Goal: Find specific page/section: Find specific page/section

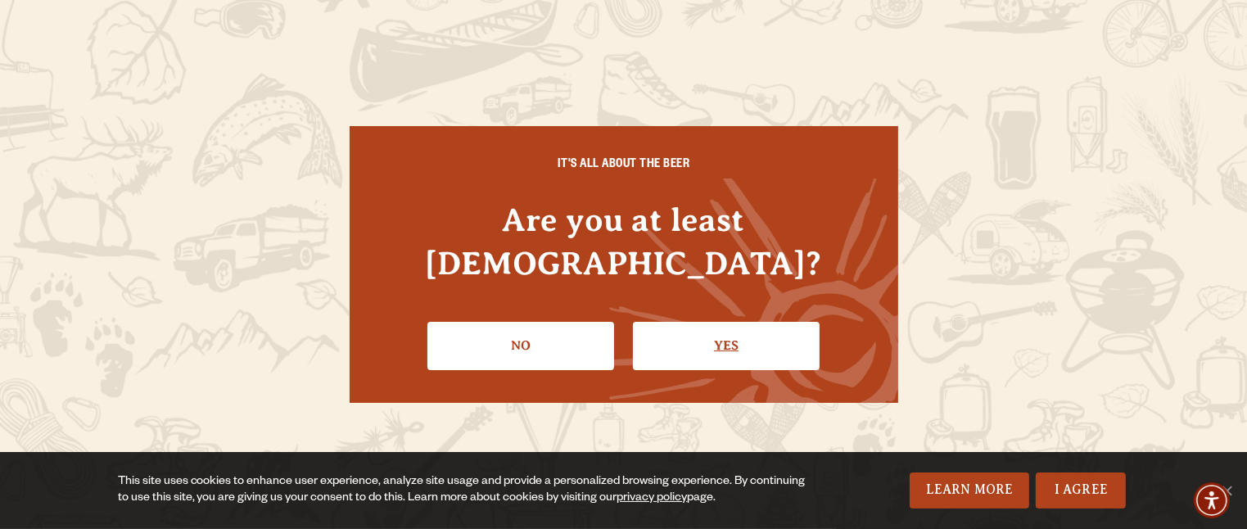
click at [717, 322] on link "Yes" at bounding box center [726, 345] width 187 height 47
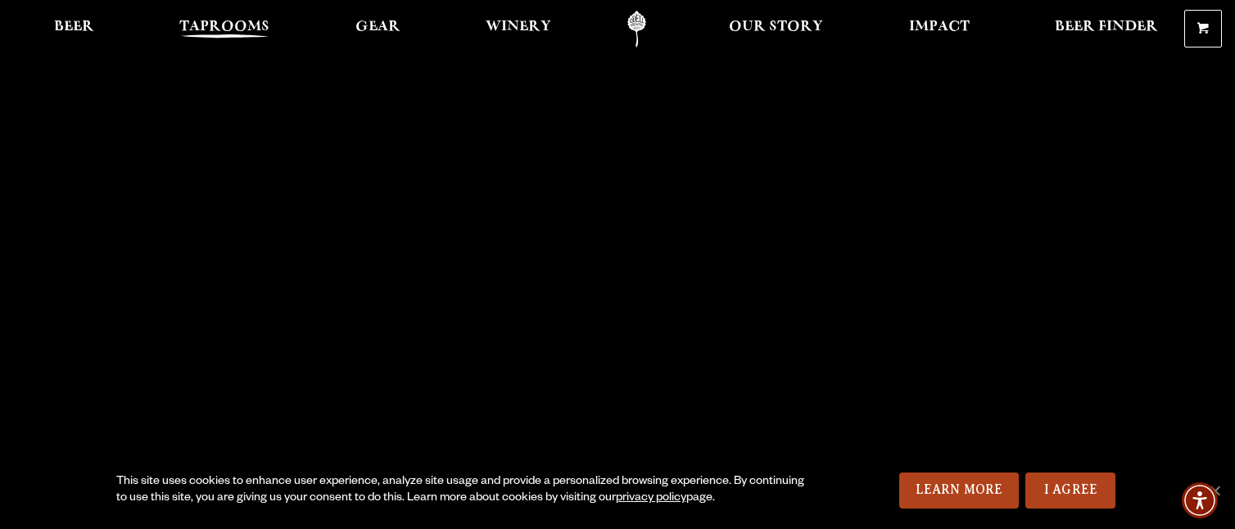
click at [265, 21] on span "Taprooms" at bounding box center [224, 26] width 90 height 13
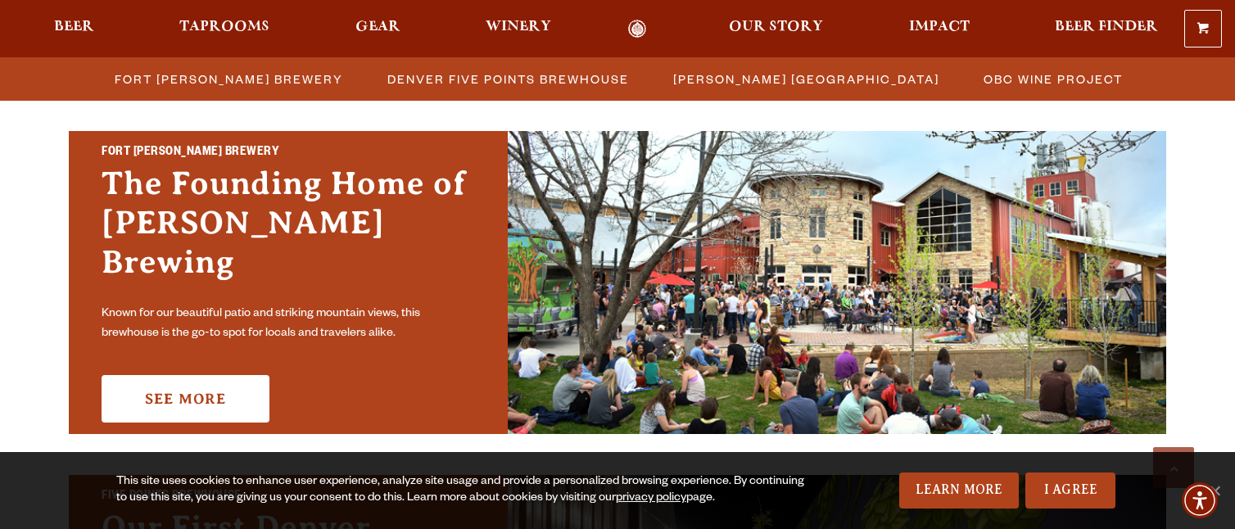
scroll to position [491, 0]
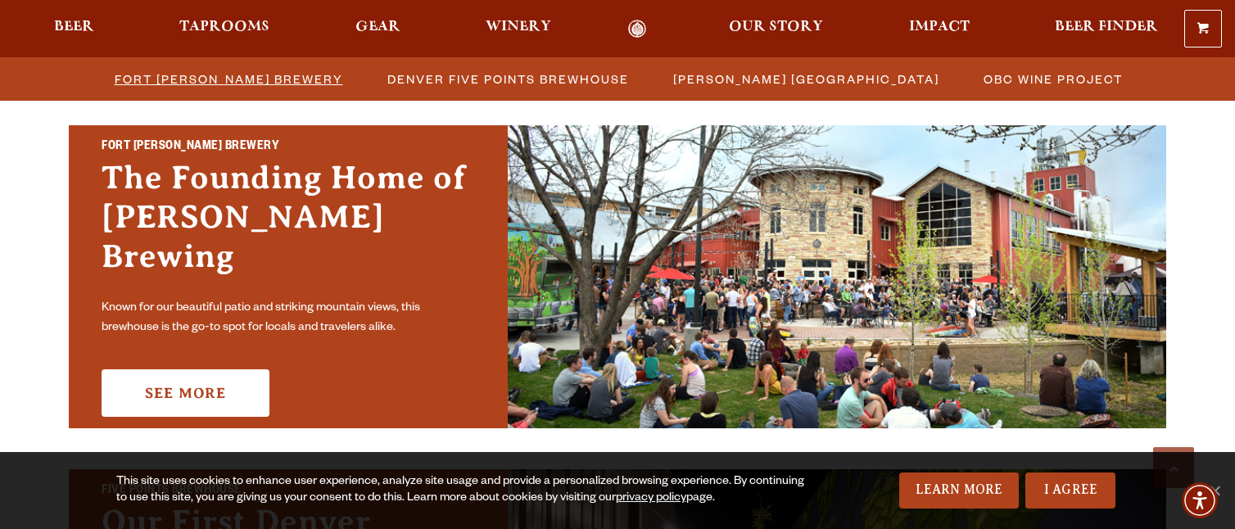
click at [224, 88] on span "Fort [PERSON_NAME] Brewery" at bounding box center [229, 79] width 228 height 24
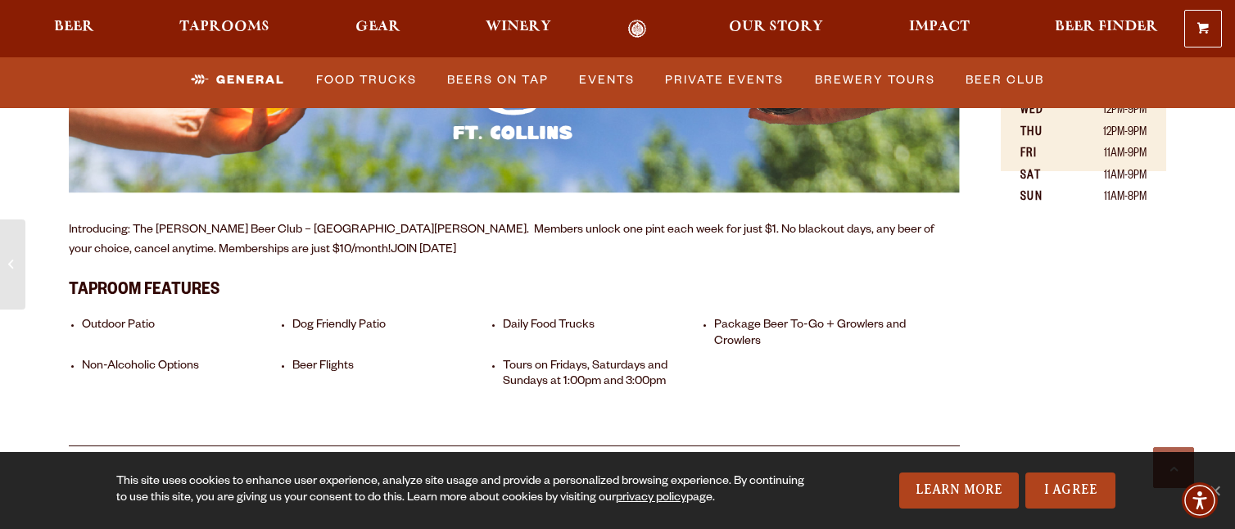
scroll to position [1212, 0]
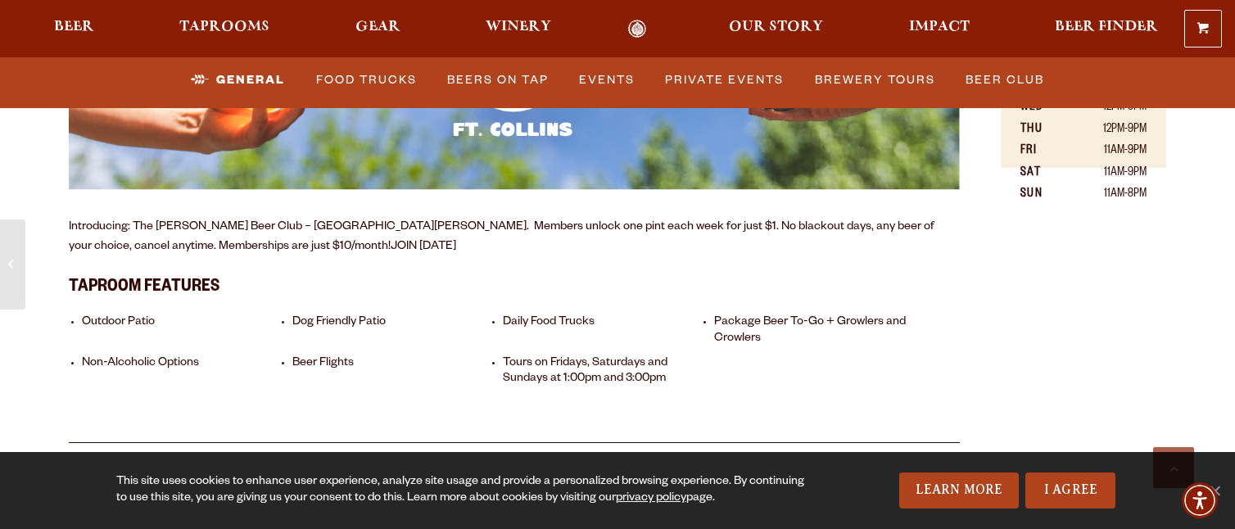
click at [544, 315] on li "Daily Food Trucks" at bounding box center [604, 330] width 202 height 31
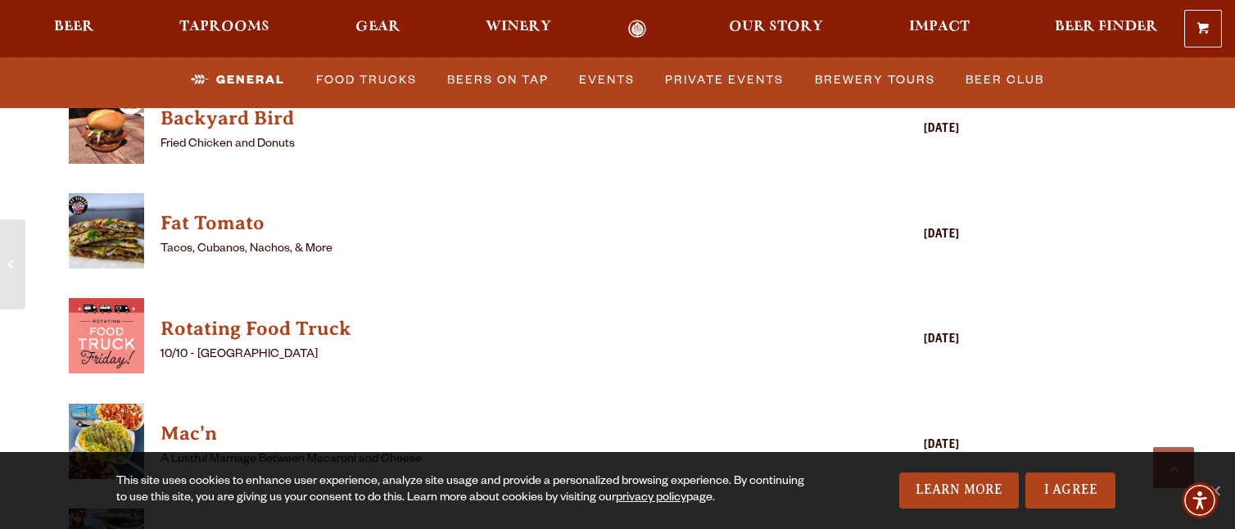
scroll to position [4520, 0]
